Goal: Find specific fact: Find specific fact

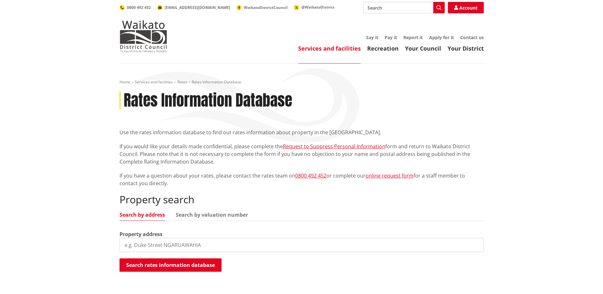
click at [163, 246] on input "search" at bounding box center [302, 245] width 365 height 14
type input "2302 highway 22"
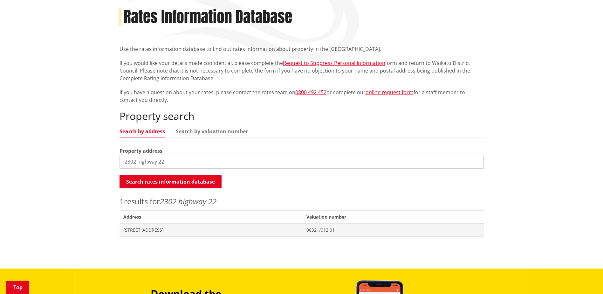
scroll to position [127, 0]
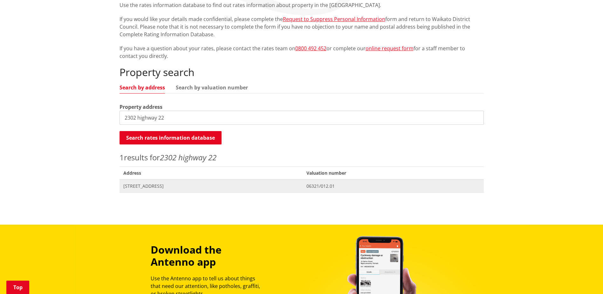
click at [167, 188] on span "[STREET_ADDRESS]" at bounding box center [211, 186] width 176 height 6
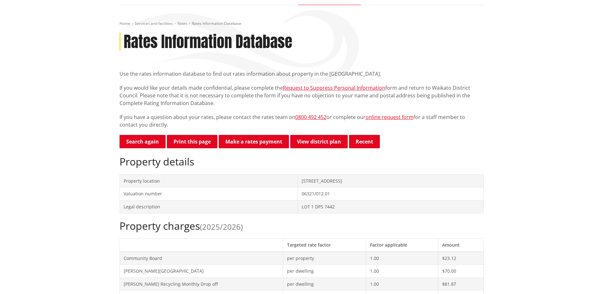
scroll to position [64, 0]
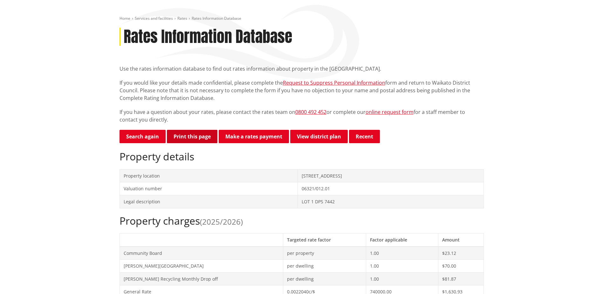
click at [200, 135] on button "Print this page" at bounding box center [192, 136] width 51 height 13
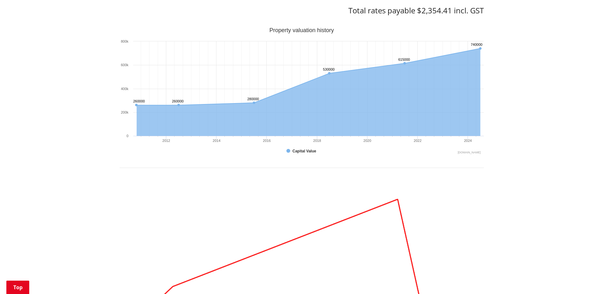
scroll to position [191, 0]
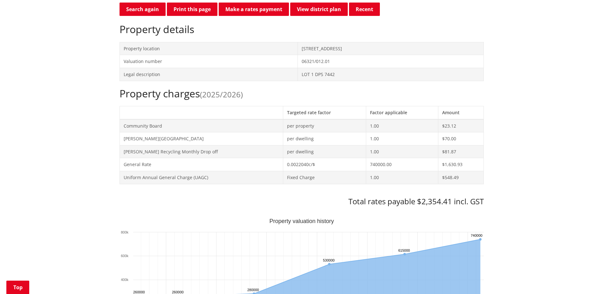
drag, startPoint x: 374, startPoint y: 208, endPoint x: 363, endPoint y: 306, distance: 98.6
